Goal: Information Seeking & Learning: Learn about a topic

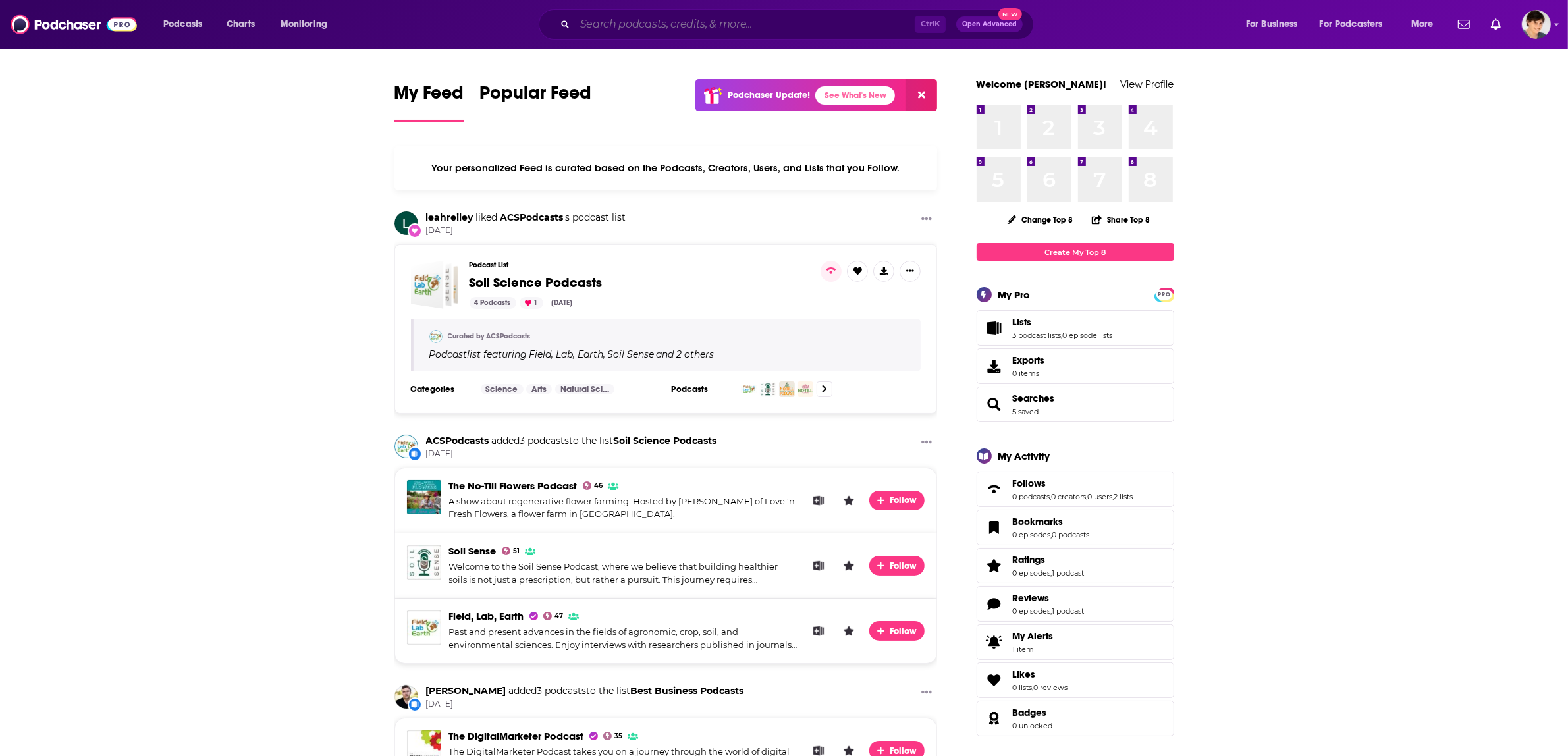
click at [772, 21] on input "Search podcasts, credits, & more..." at bounding box center [744, 25] width 340 height 21
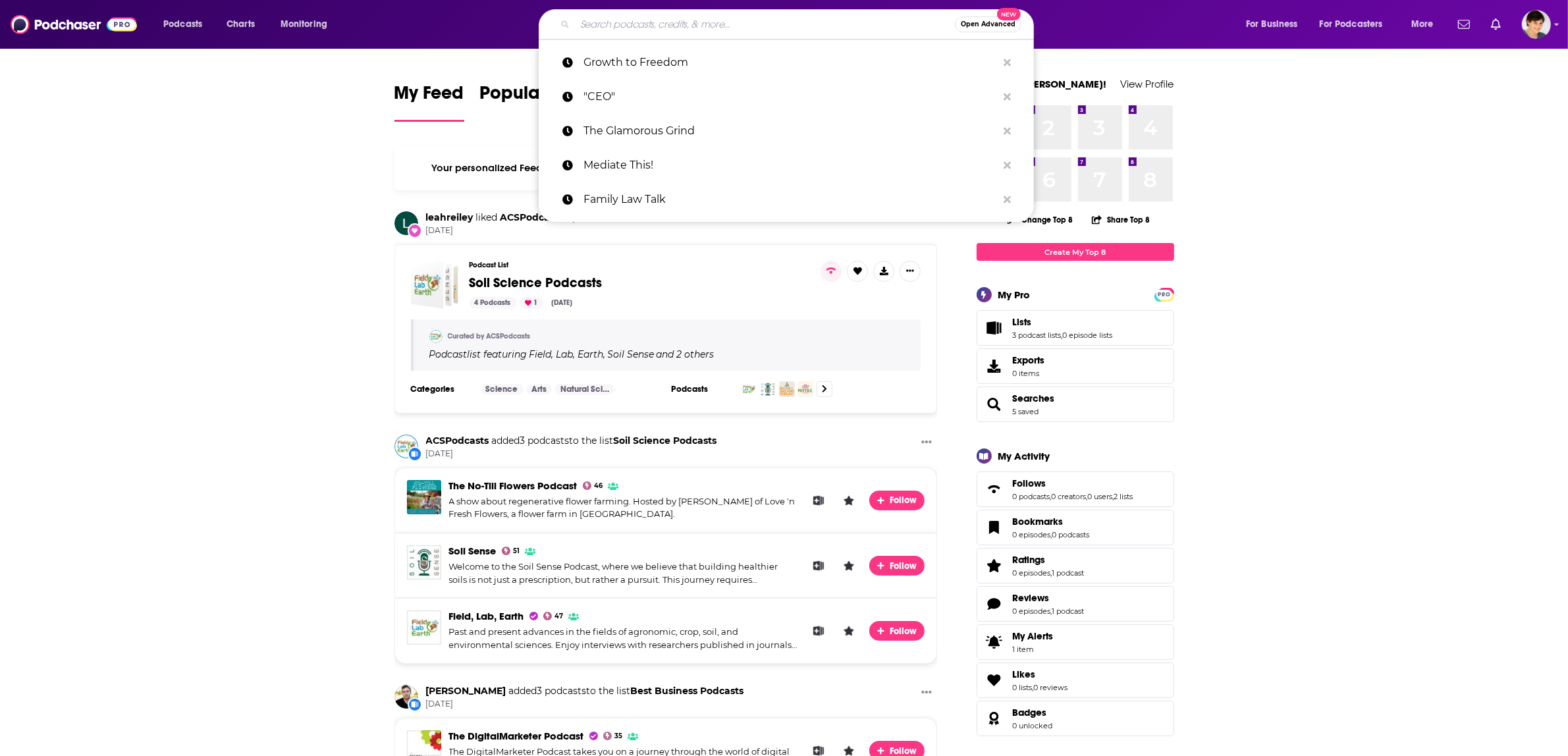
paste input "The Kind Leader"
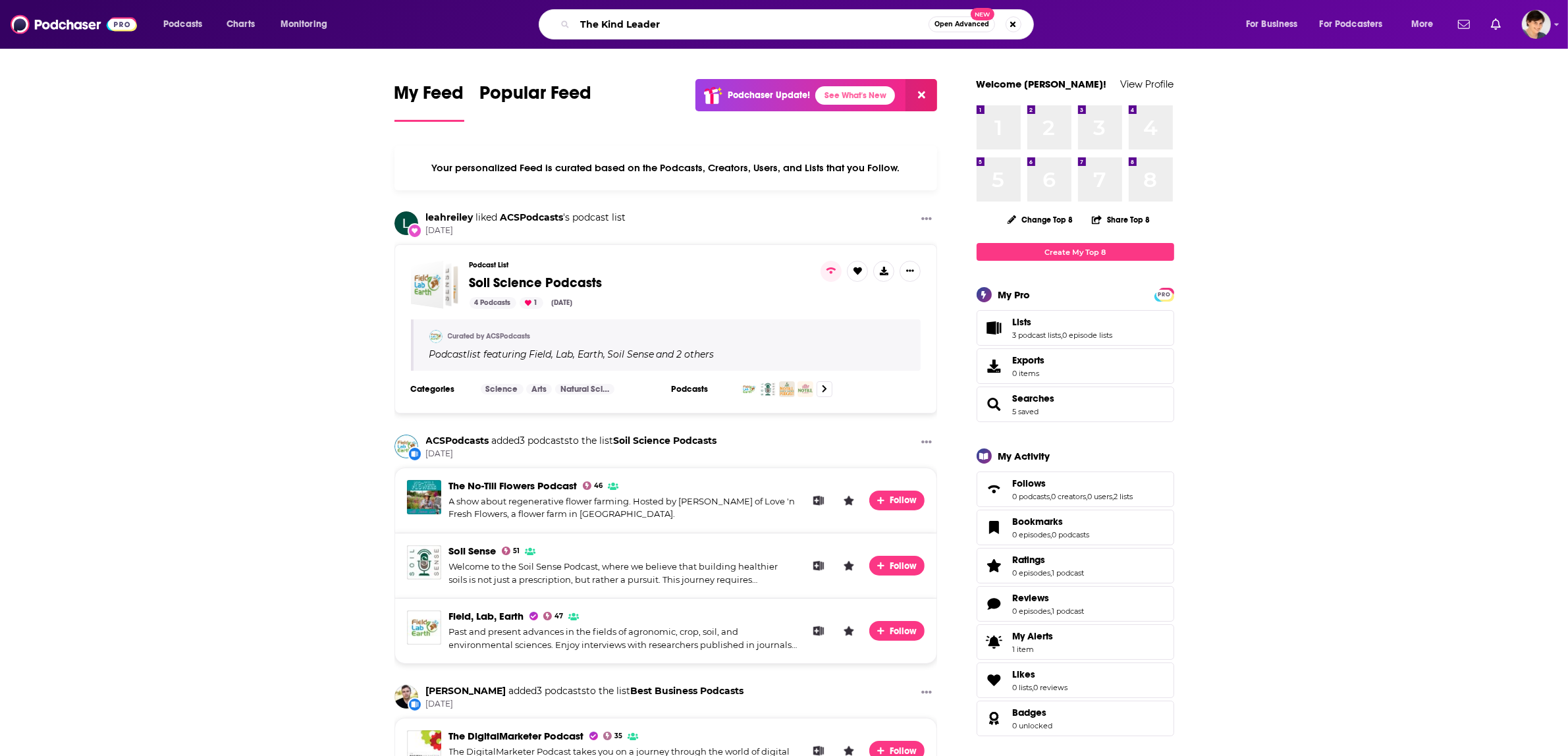
type input "The Kind Leader"
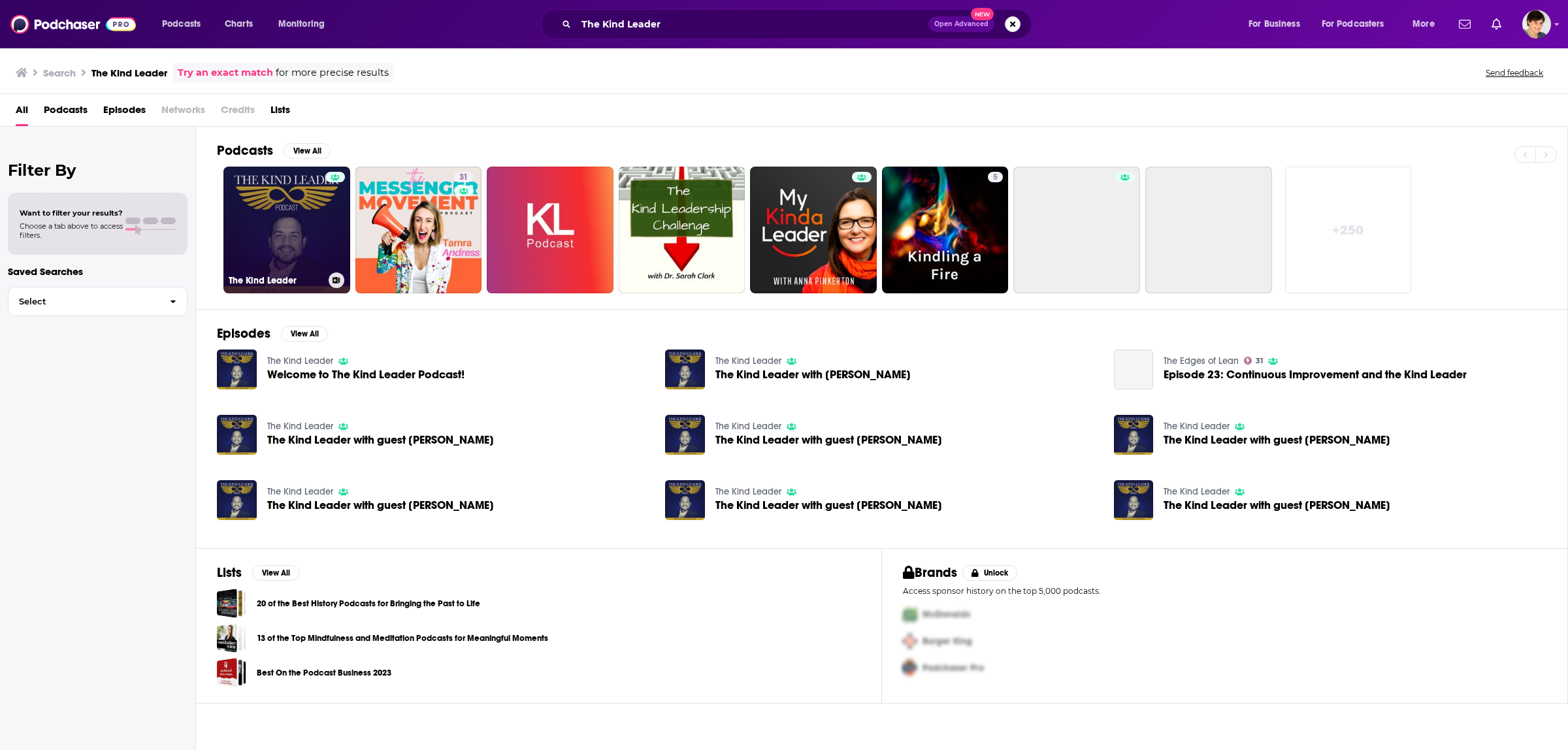
click at [282, 247] on link "The Kind Leader" at bounding box center [287, 230] width 127 height 127
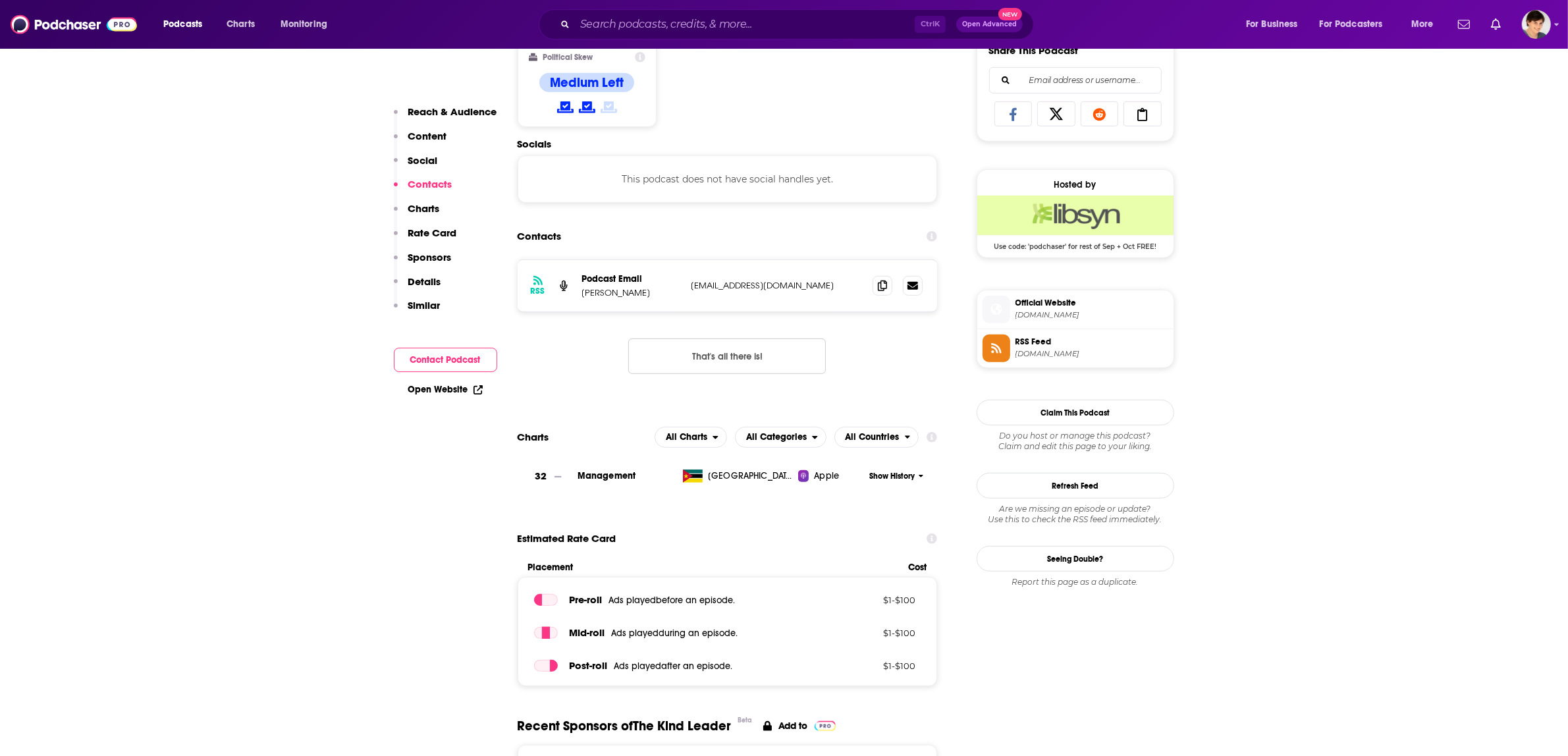
scroll to position [823, 0]
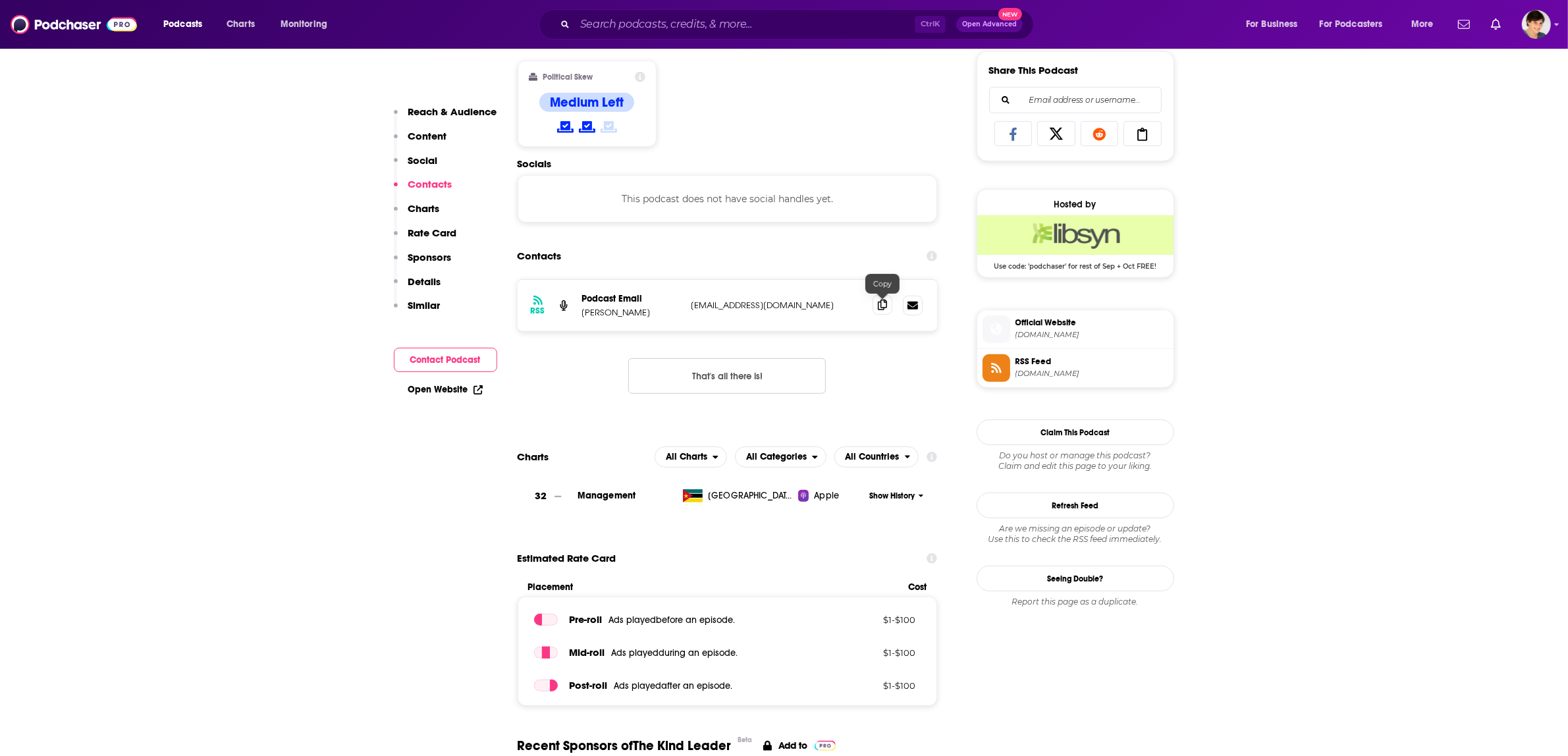
click at [881, 313] on span at bounding box center [883, 305] width 20 height 20
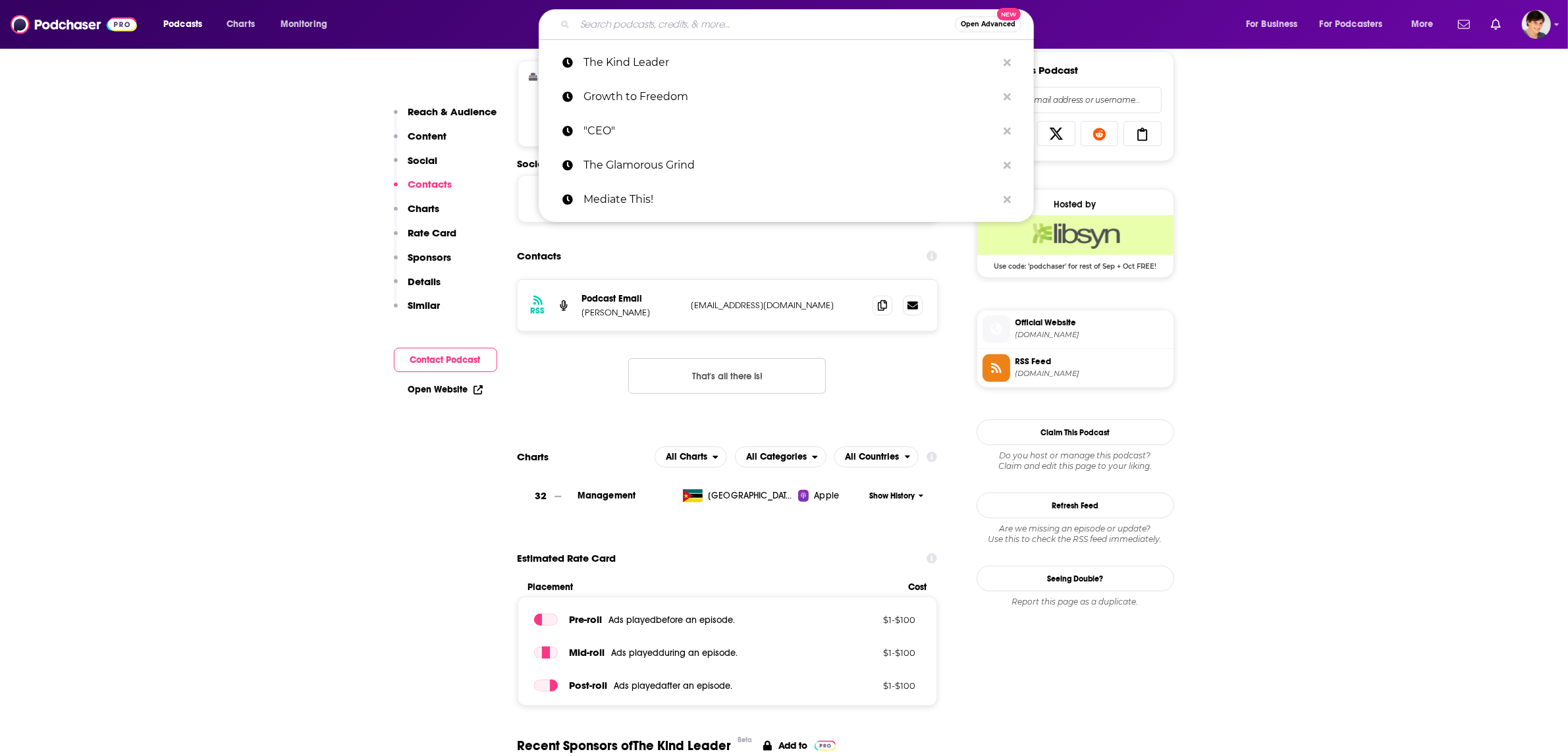
click at [666, 27] on input "Search podcasts, credits, & more..." at bounding box center [764, 25] width 380 height 21
paste input "The Friendly Futurist"
type input "The Friendly Futurist"
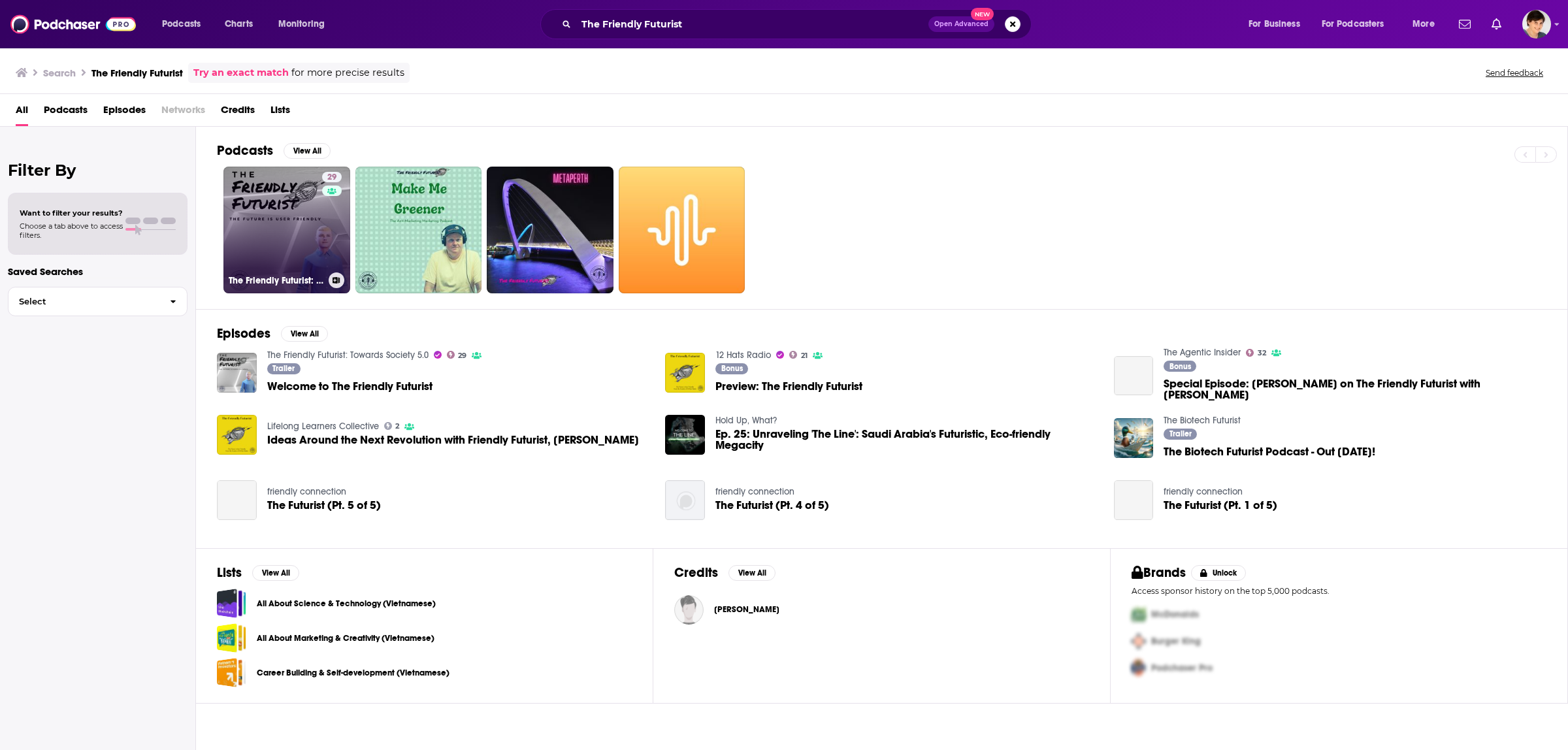
click at [260, 227] on link "29 The Friendly Futurist: Towards Society 5.0" at bounding box center [287, 230] width 127 height 127
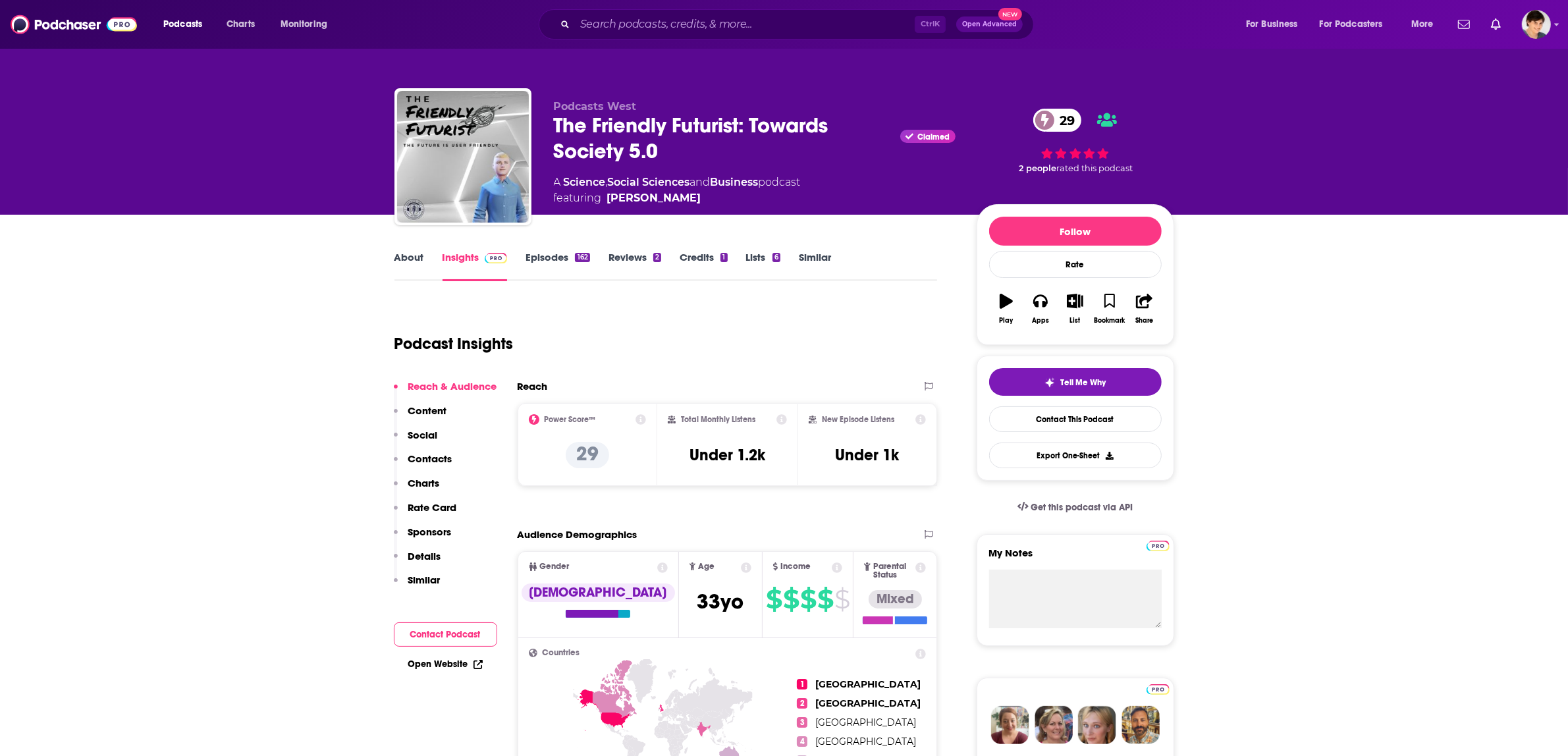
click at [405, 258] on link "About" at bounding box center [409, 266] width 30 height 31
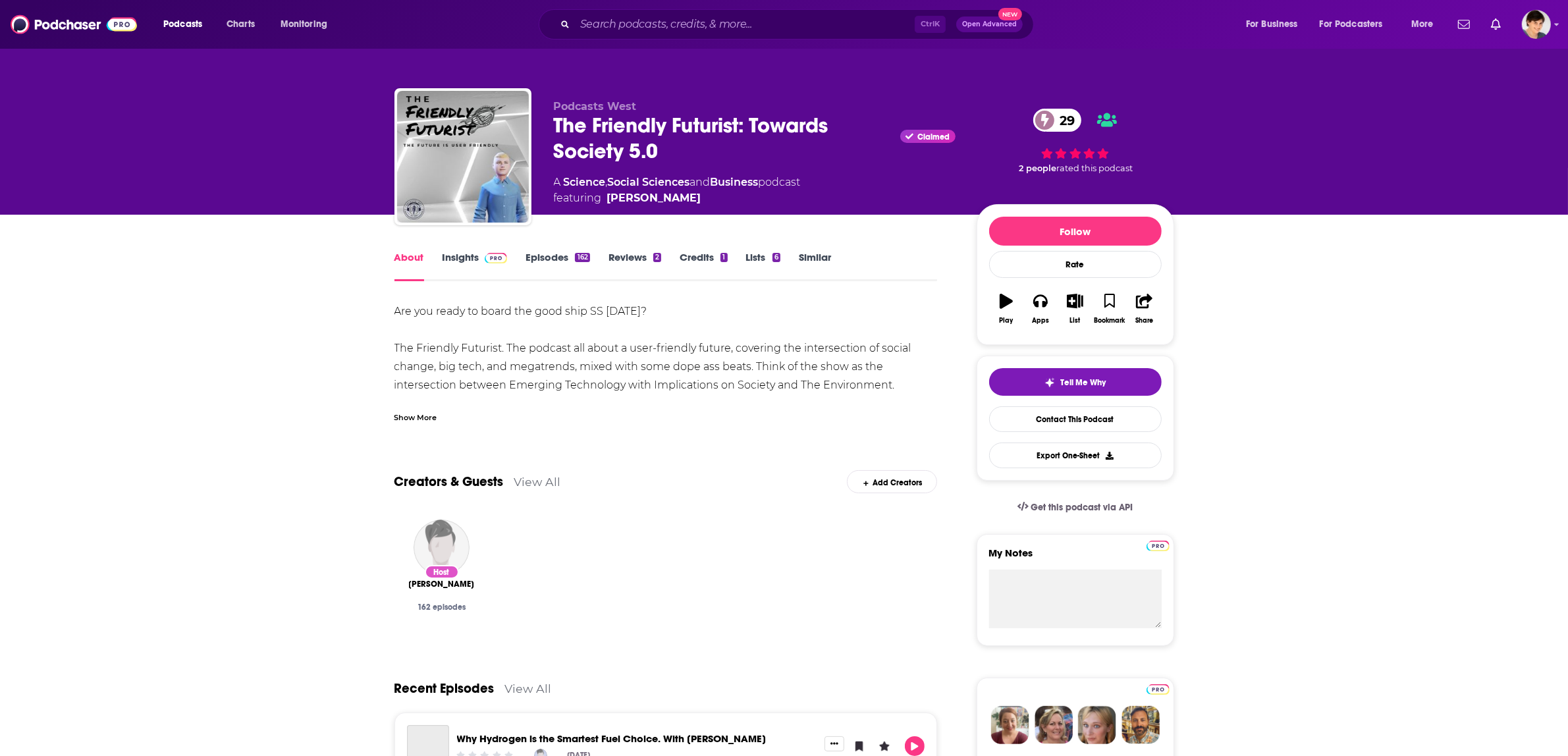
click at [462, 262] on link "Insights" at bounding box center [475, 266] width 65 height 31
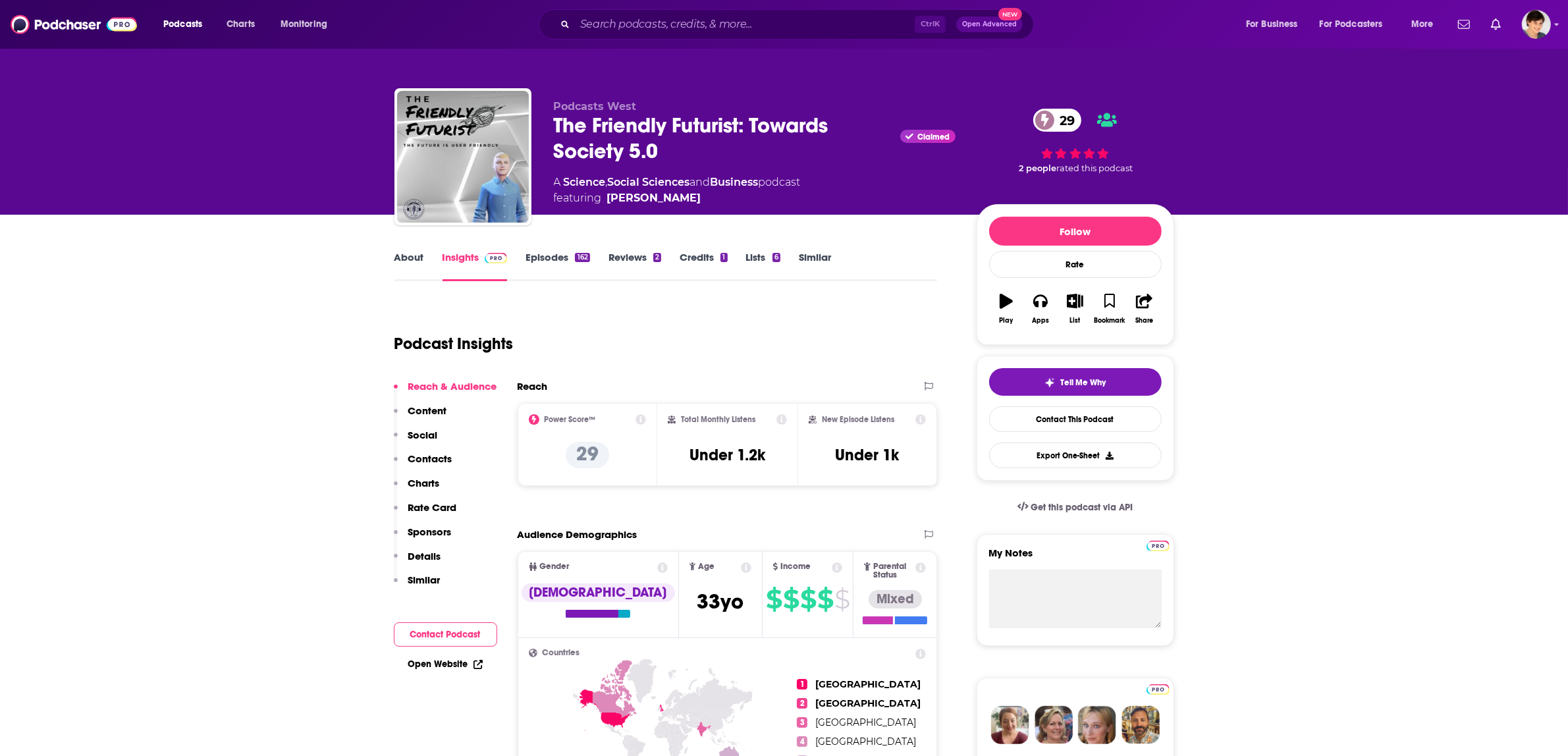
click at [667, 192] on span "featuring [PERSON_NAME]" at bounding box center [677, 198] width 247 height 16
copy span "[PERSON_NAME]"
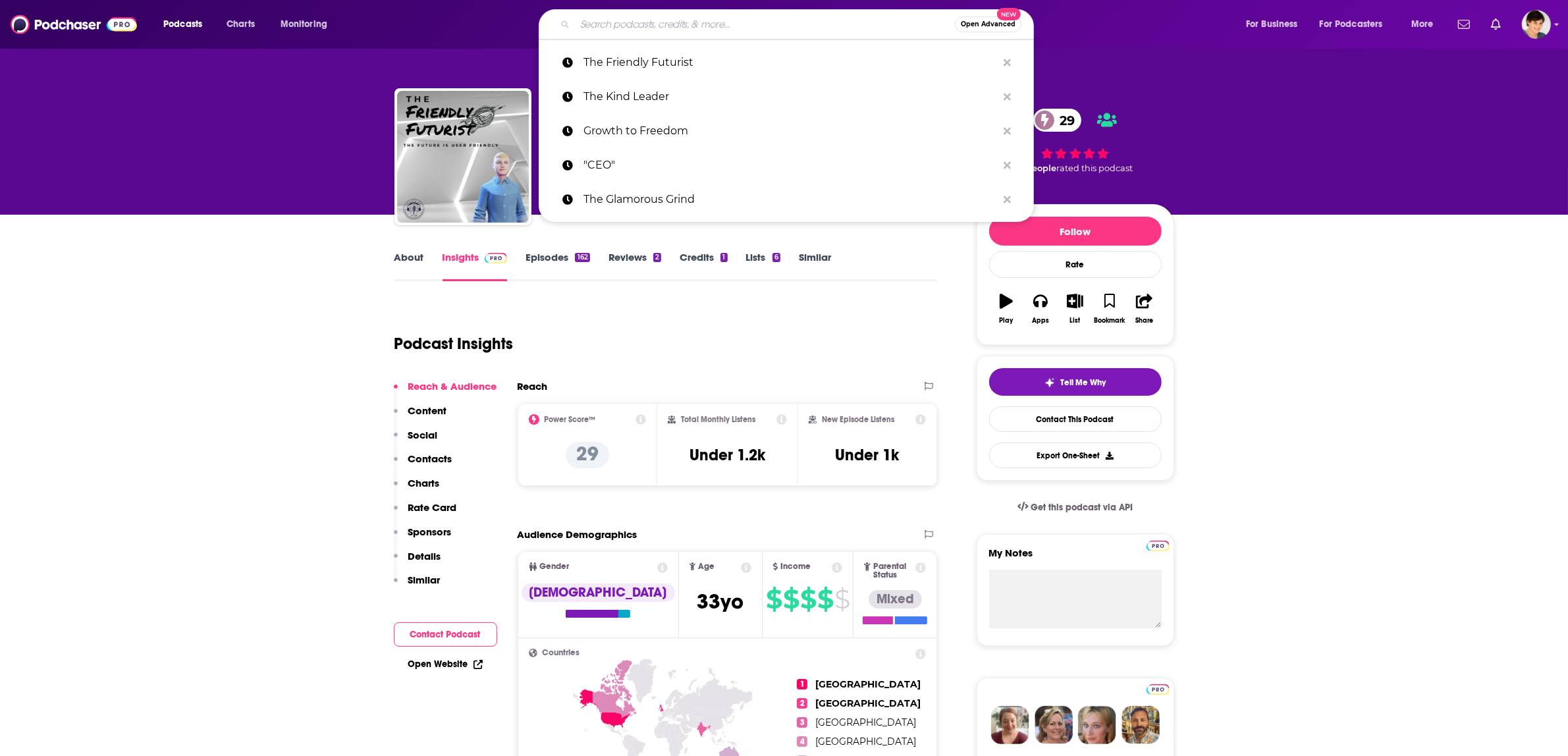
click at [617, 32] on input "Search podcasts, credits, & more..." at bounding box center [764, 25] width 380 height 21
paste input "Quali-Tea"
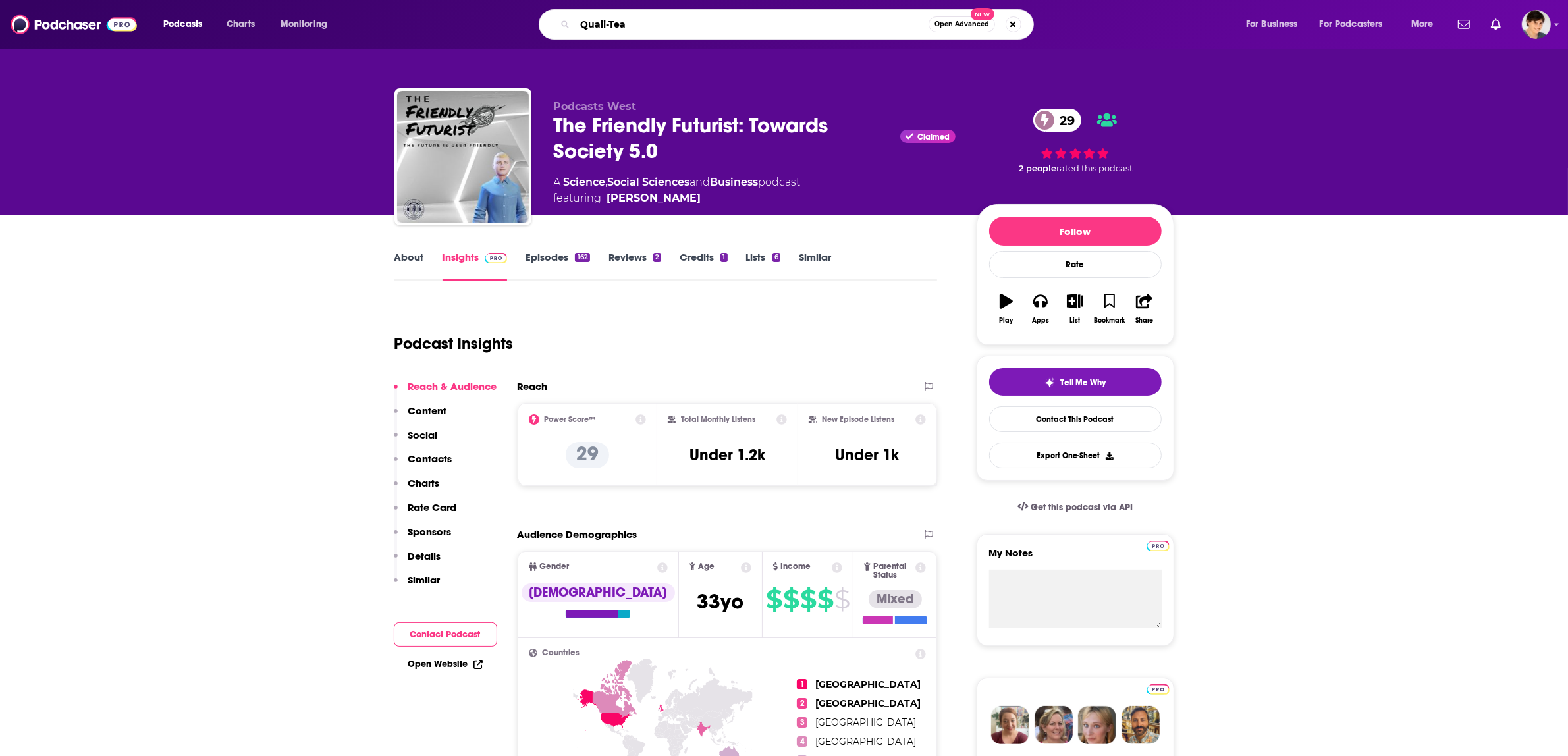
type input "Quali-Tea"
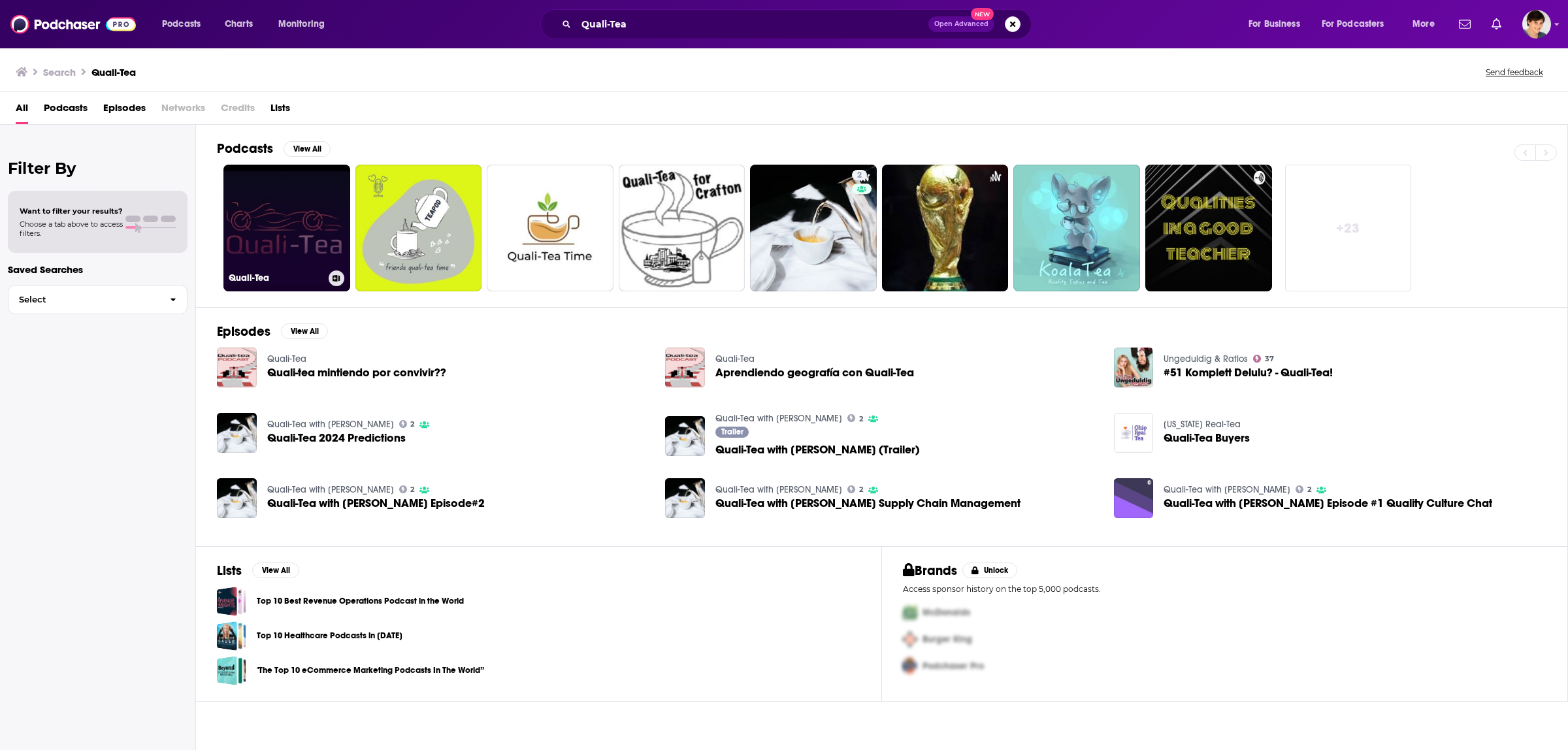
click at [288, 230] on link "Quali-Tea" at bounding box center [287, 228] width 127 height 127
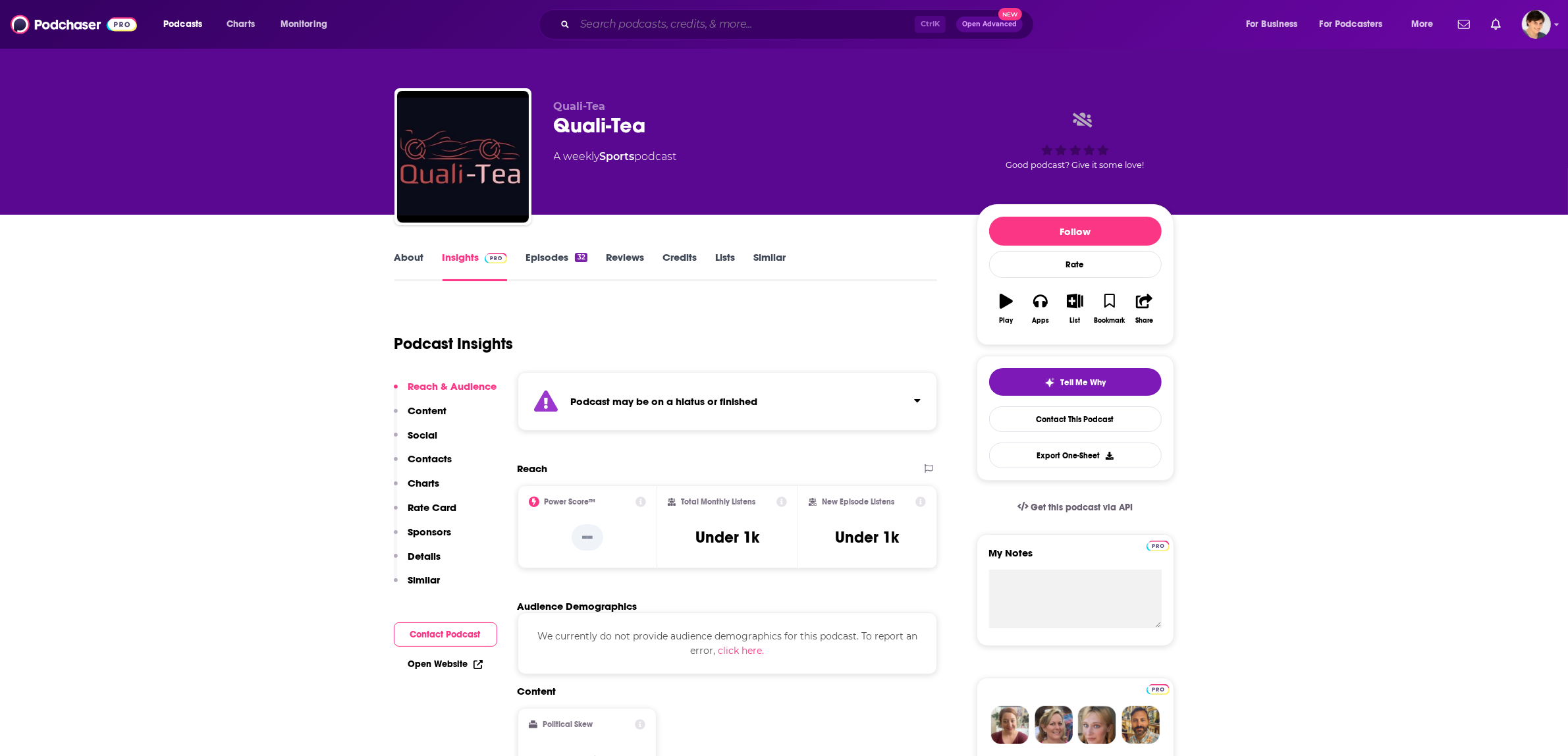
click at [654, 27] on input "Search podcasts, credits, & more..." at bounding box center [744, 25] width 340 height 21
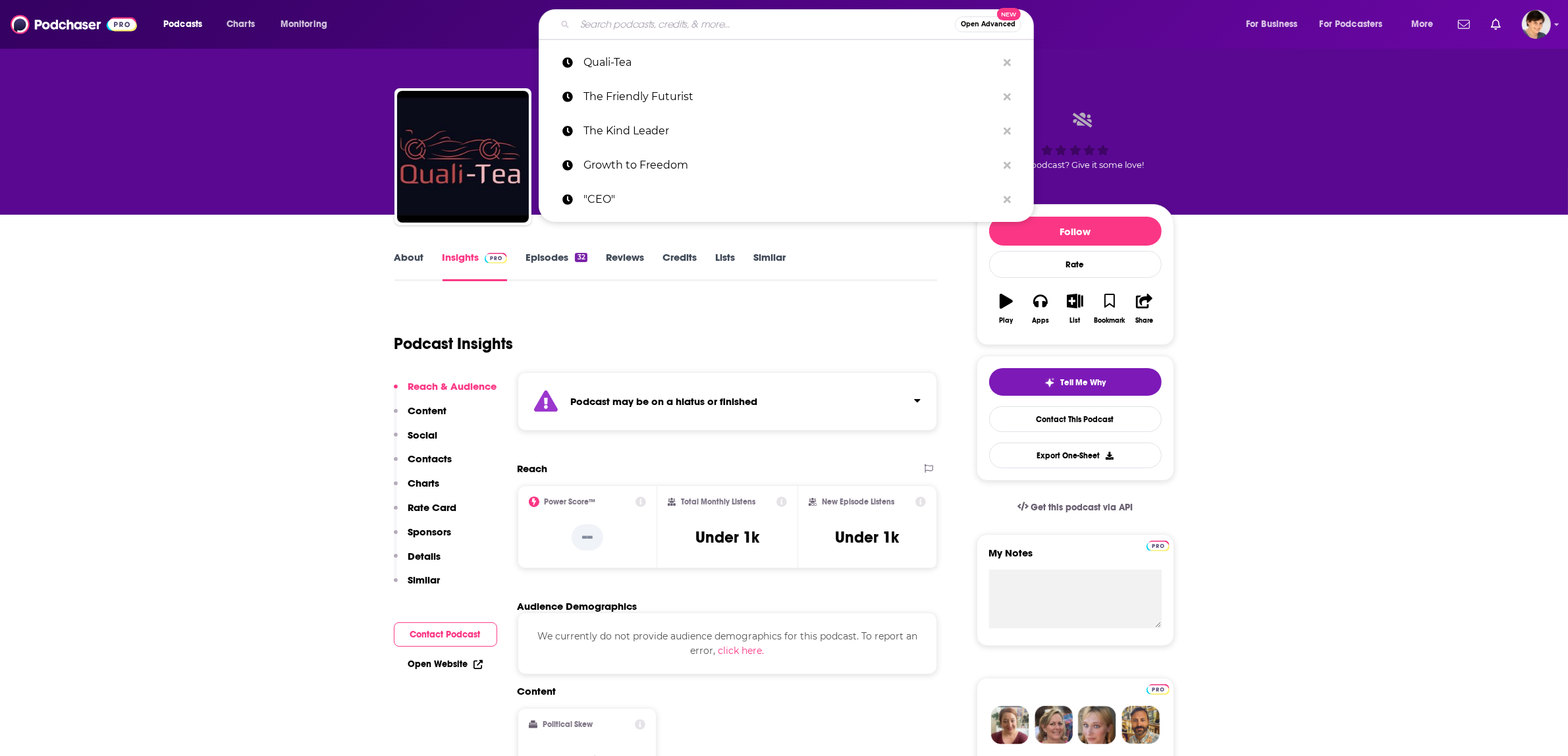
paste input "Quali-Tea with [PERSON_NAME]"
type input "Quali-Tea with [PERSON_NAME]"
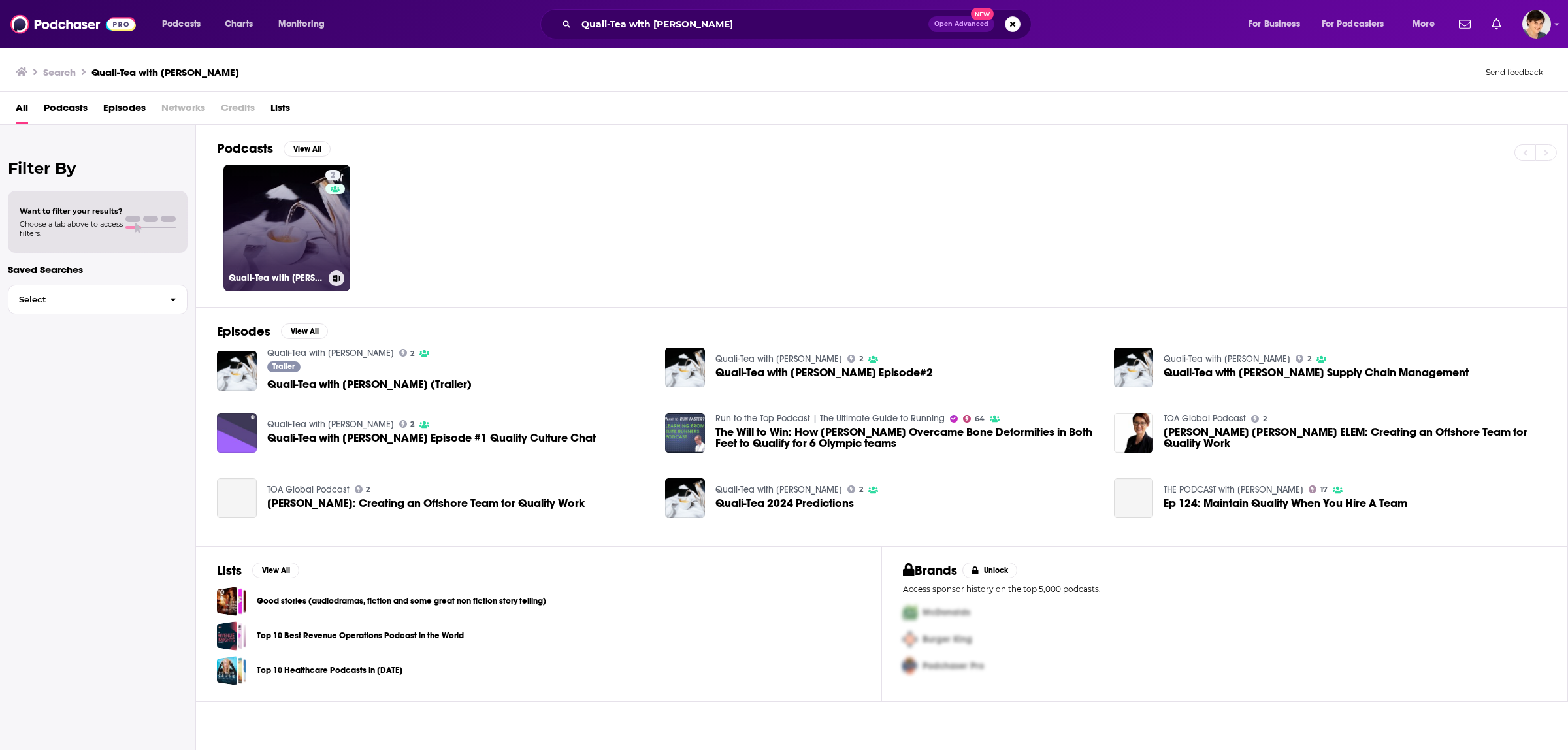
click at [268, 221] on link "2 Quali-Tea with [PERSON_NAME]" at bounding box center [287, 228] width 127 height 127
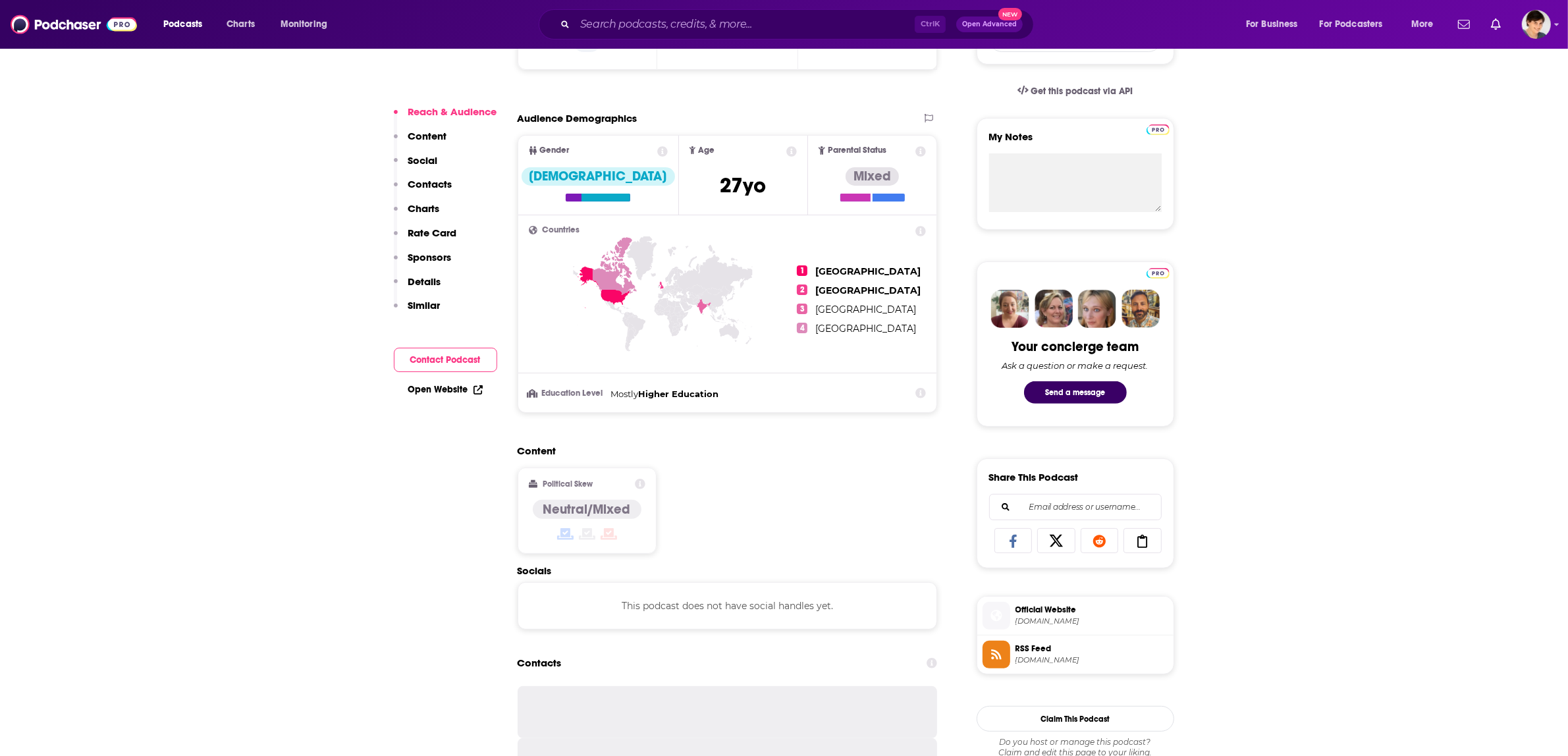
scroll to position [741, 0]
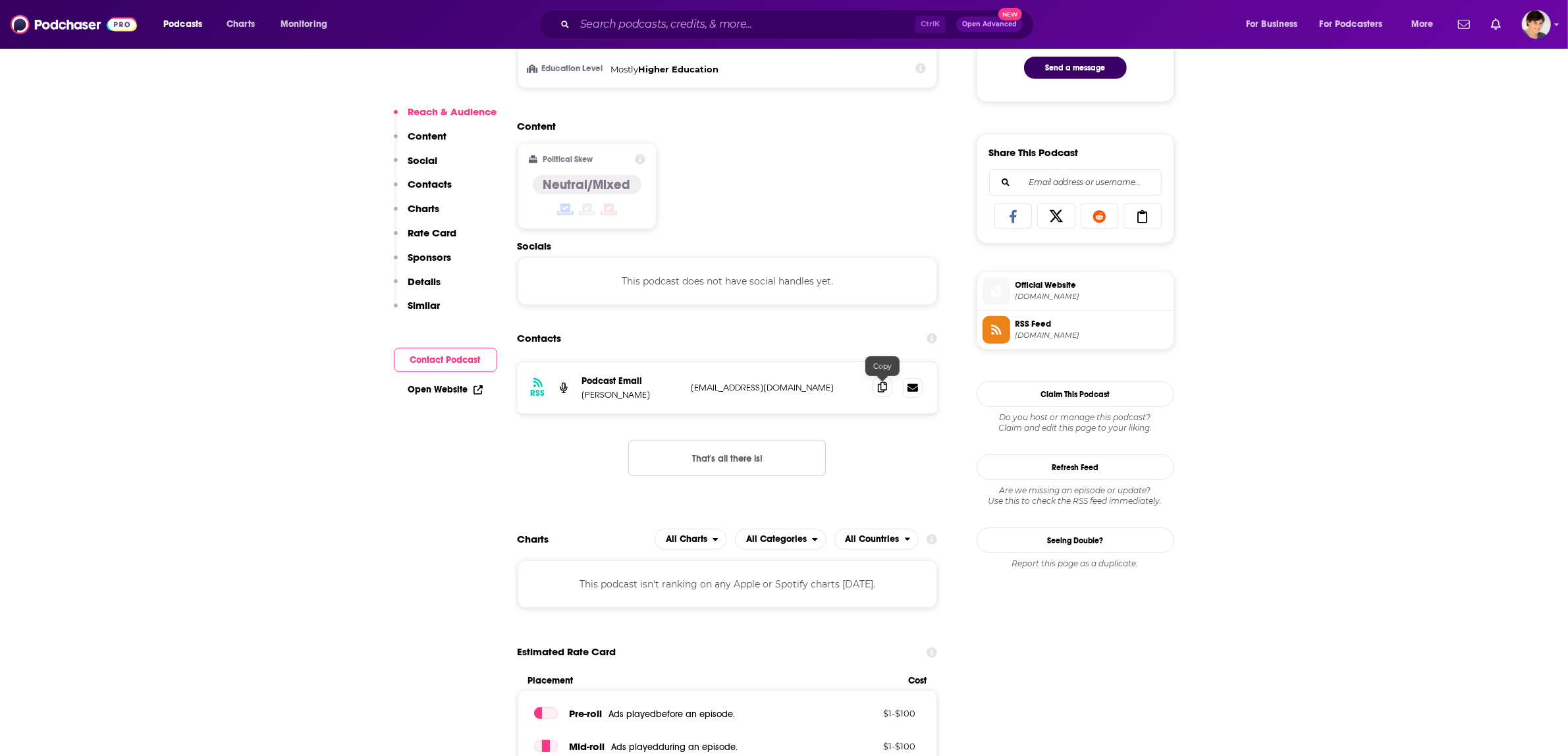
click at [878, 393] on icon at bounding box center [883, 387] width 9 height 11
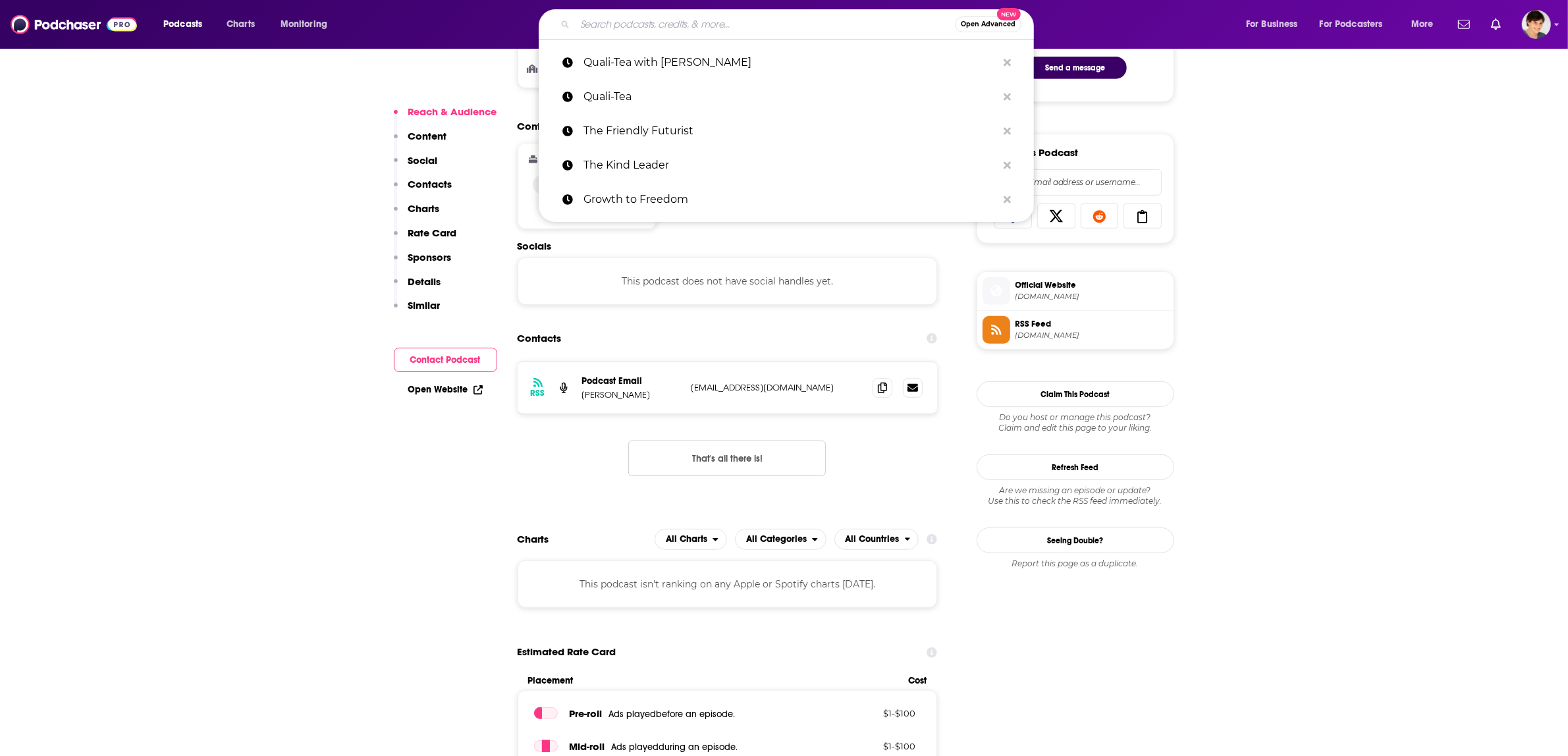
click at [677, 21] on input "Search podcasts, credits, & more..." at bounding box center [764, 25] width 380 height 21
paste input "AI Curious"
type input "AI Curious"
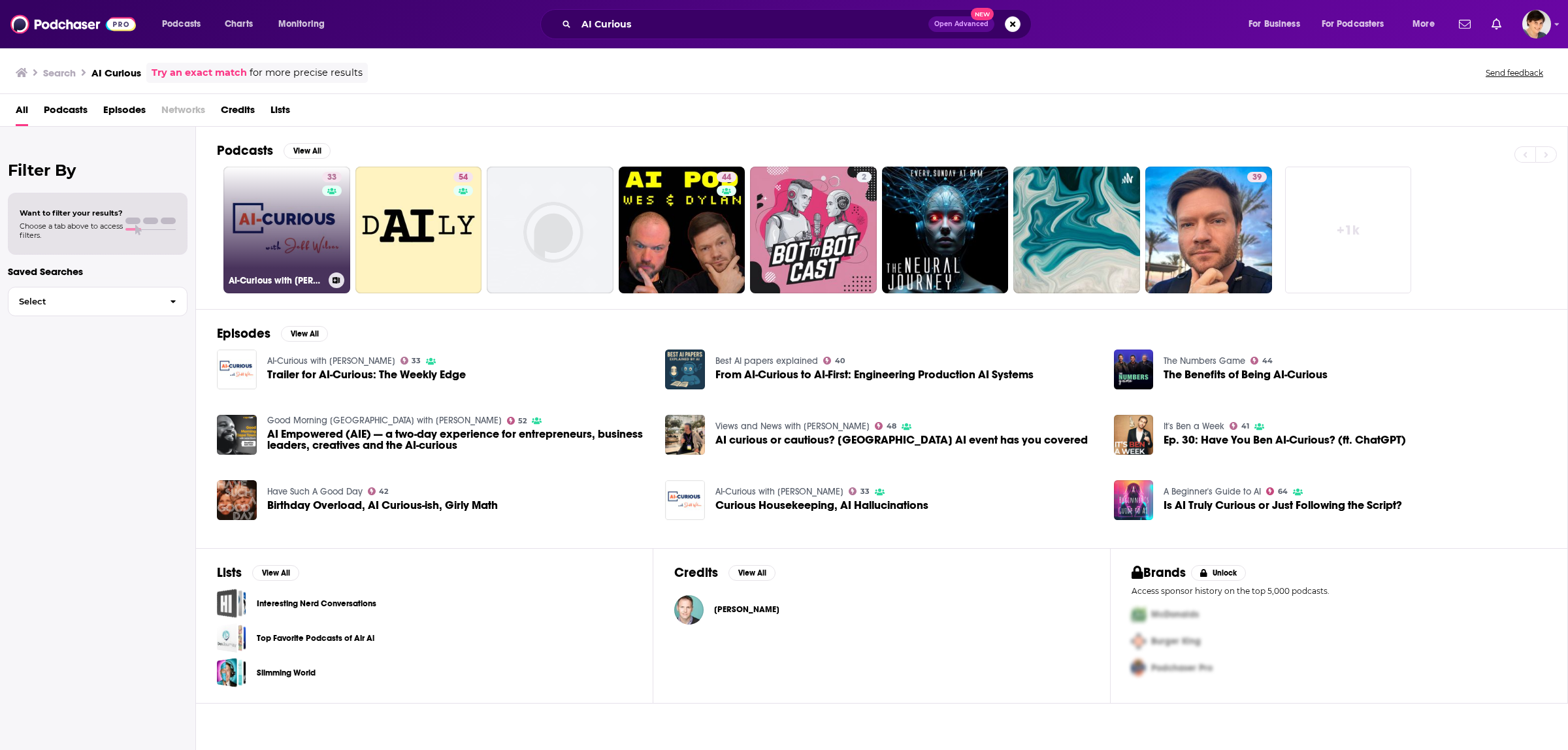
click at [281, 240] on link "33 AI-Curious with [PERSON_NAME]" at bounding box center [287, 230] width 127 height 127
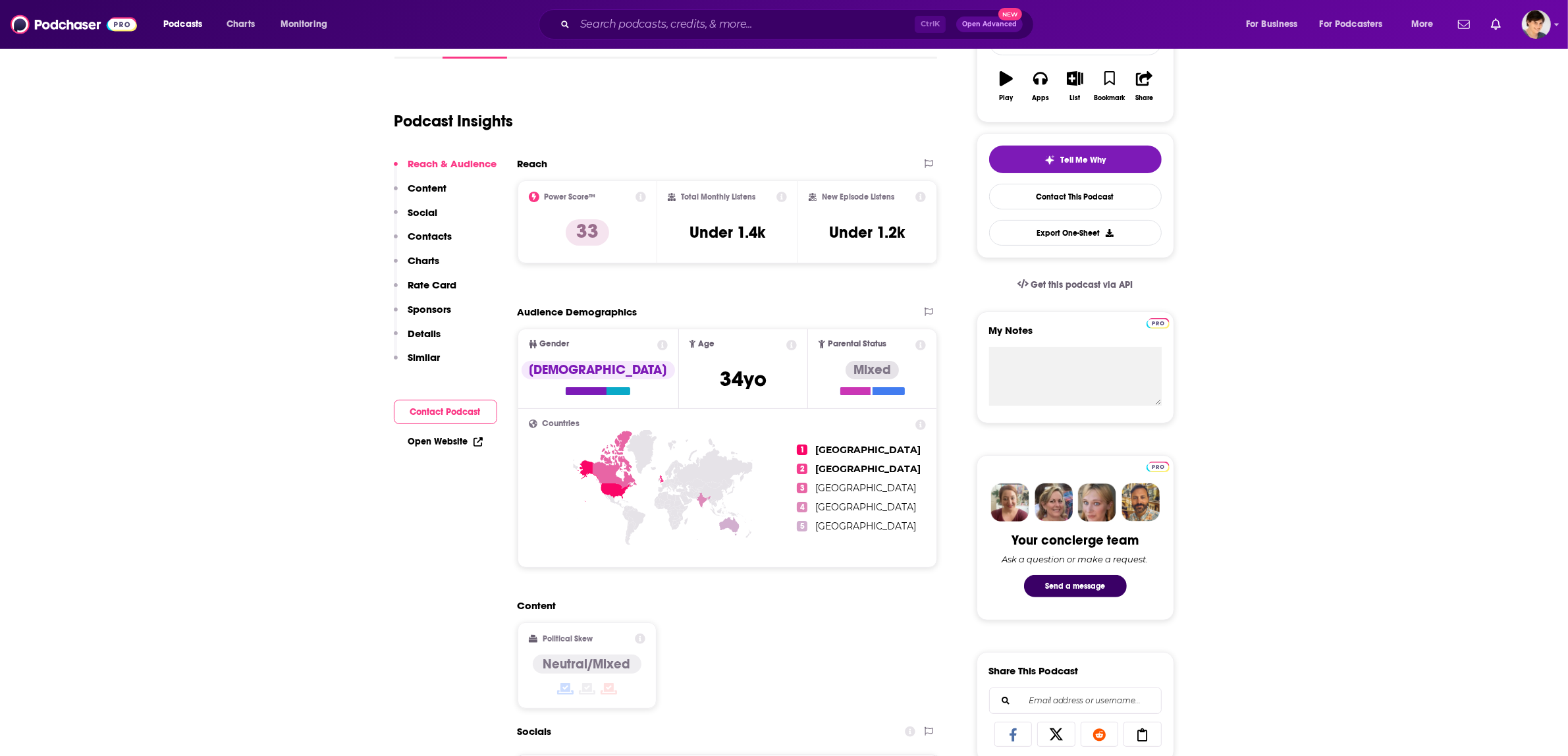
scroll to position [576, 0]
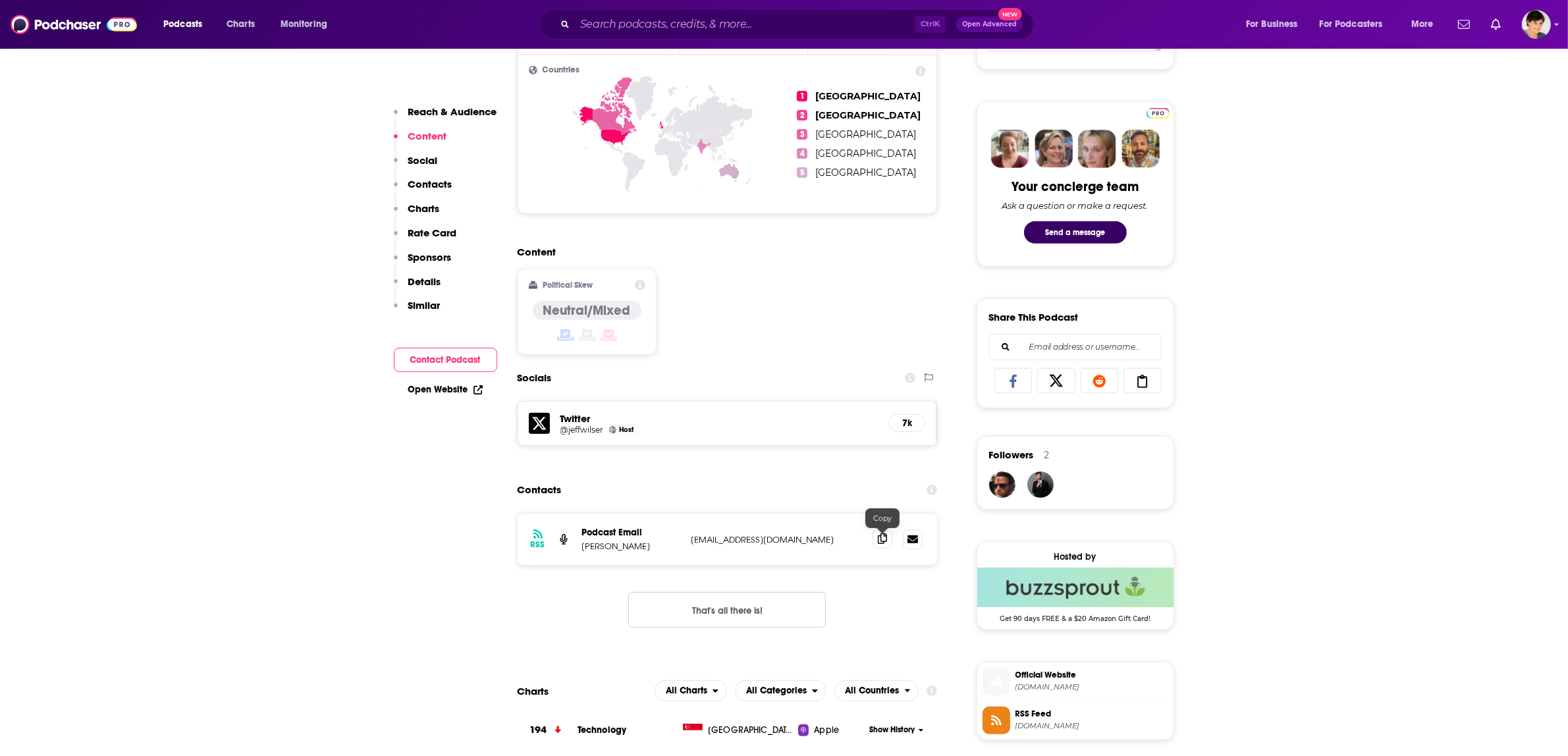
click at [881, 542] on icon at bounding box center [883, 539] width 9 height 11
